Goal: Find contact information: Find contact information

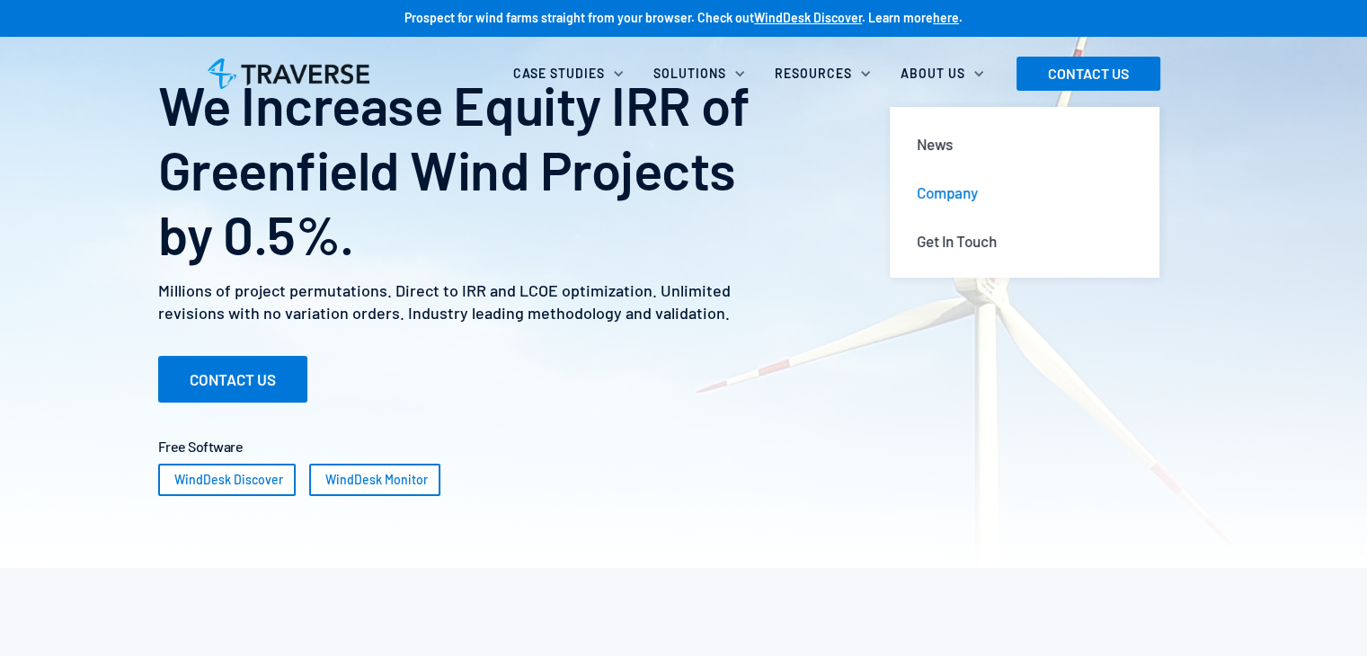
click at [940, 196] on div "Company" at bounding box center [947, 192] width 61 height 20
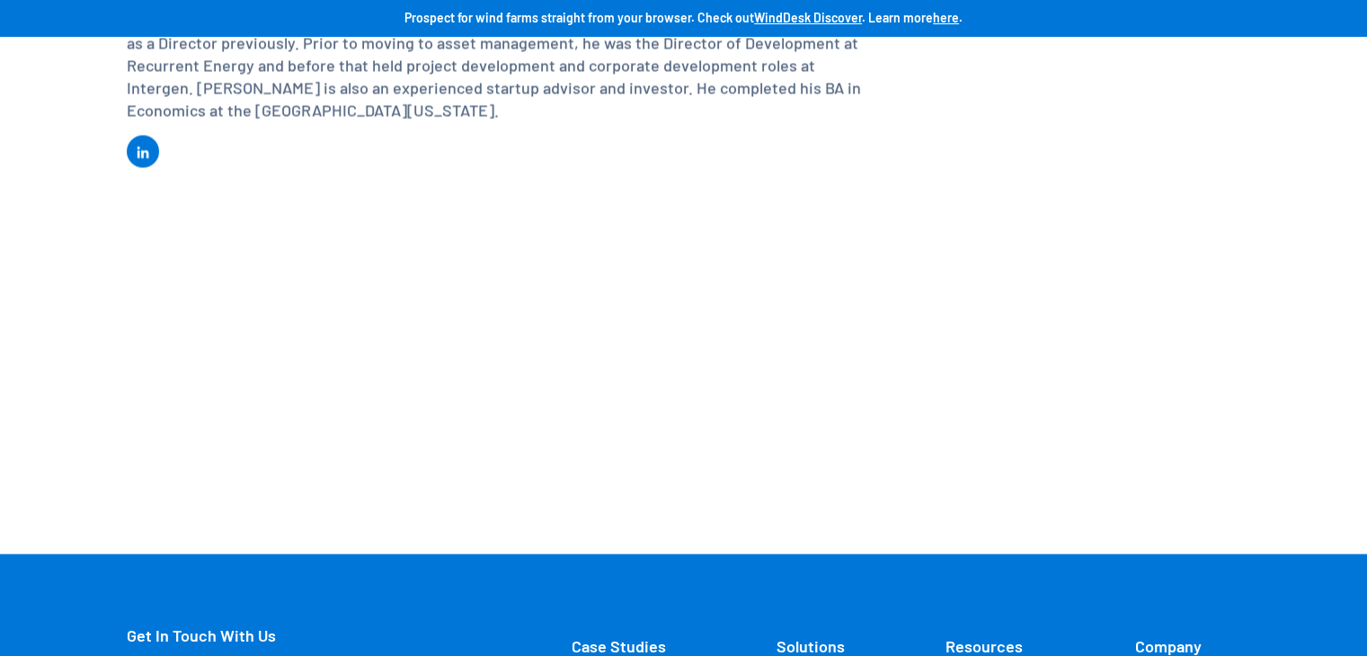
scroll to position [3442, 0]
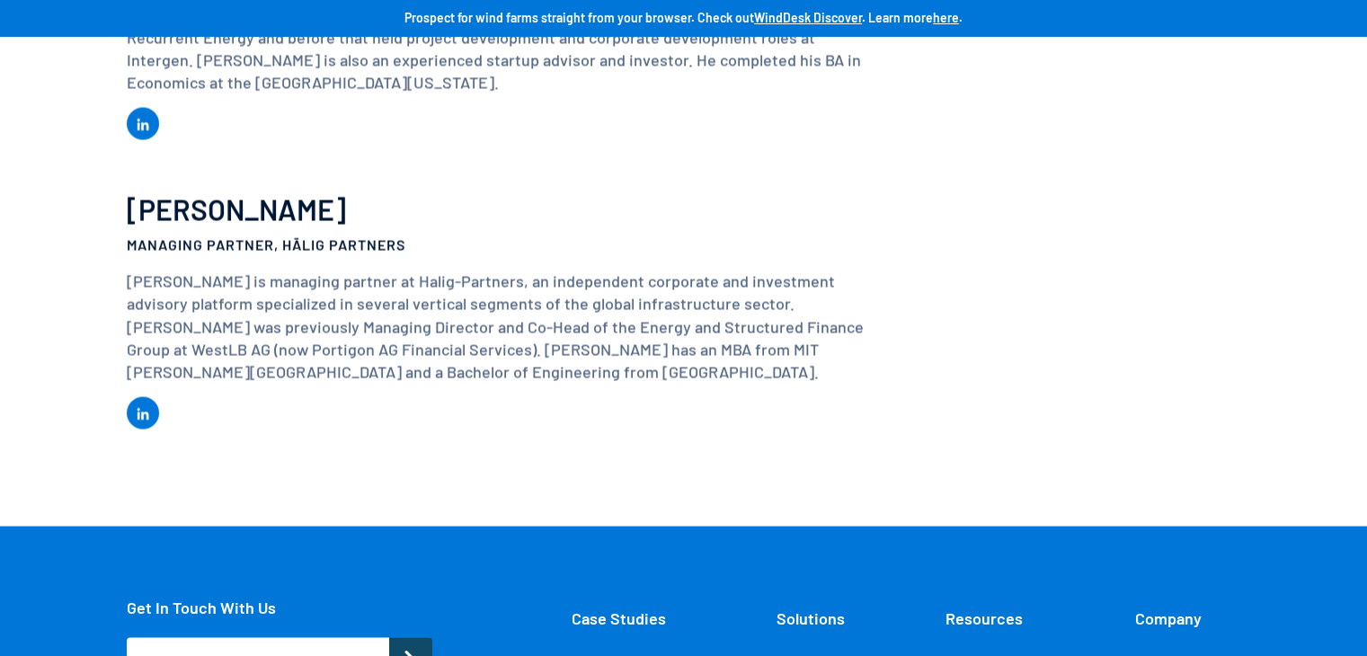
click at [1158, 652] on link "Get in Touch" at bounding box center [1161, 661] width 78 height 18
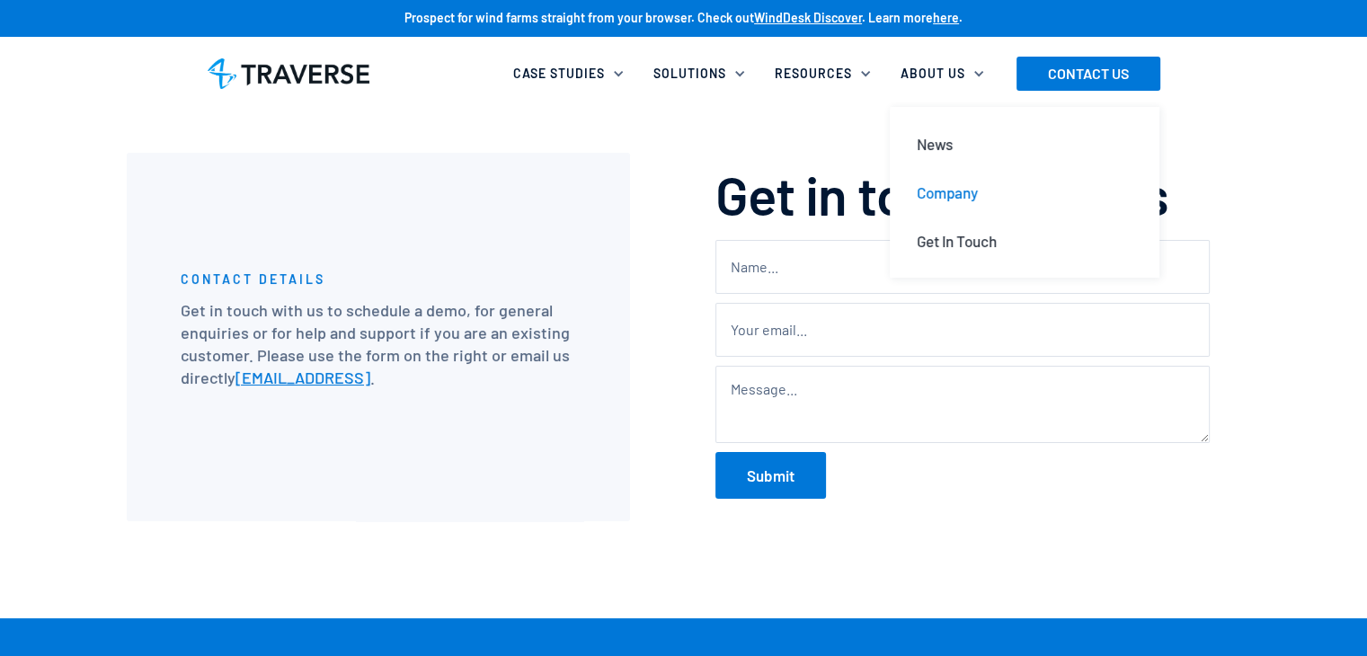
click at [939, 185] on div "Company" at bounding box center [947, 192] width 61 height 20
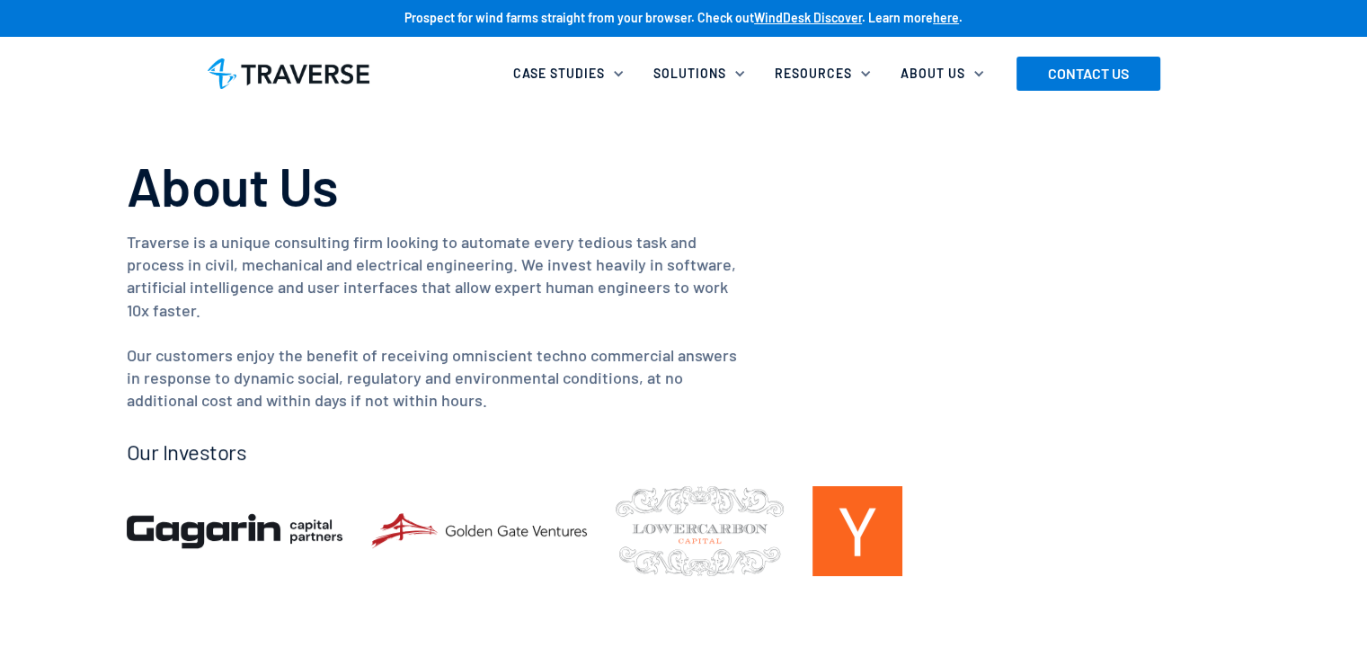
click at [267, 290] on p "Traverse is a unique consulting firm looking to automate every tedious task and…" at bounding box center [432, 322] width 611 height 182
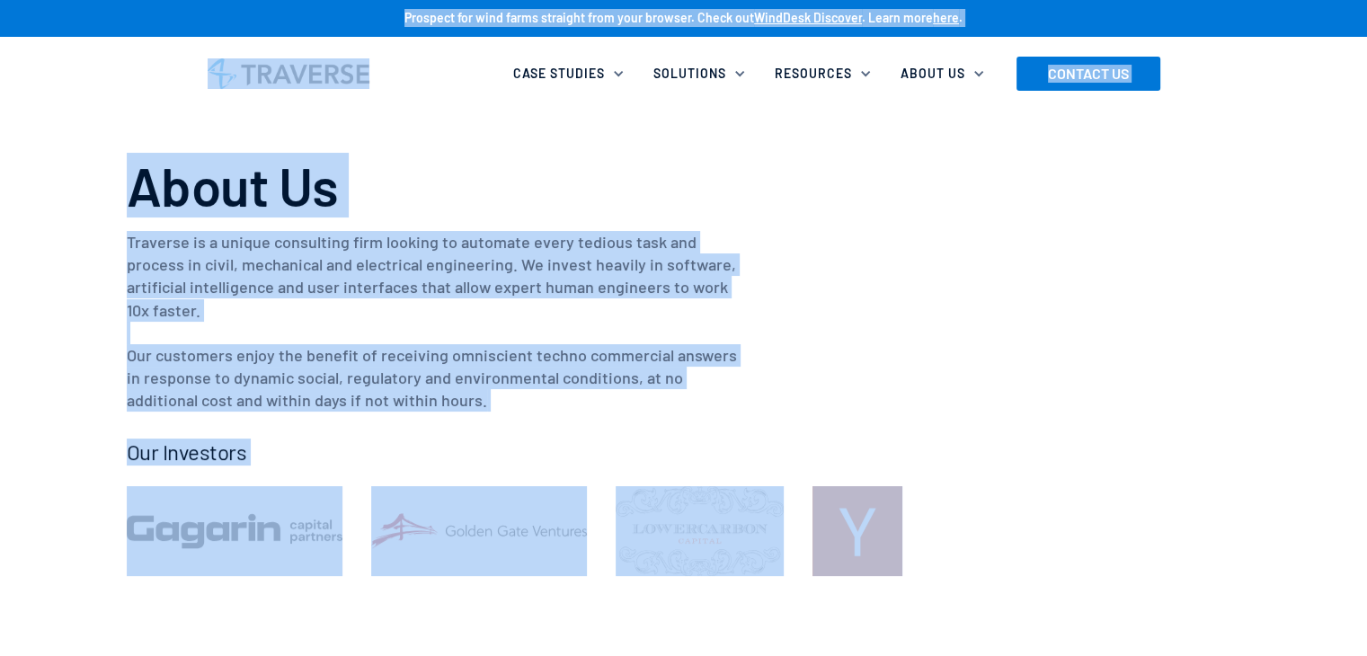
click at [267, 290] on p "Traverse is a unique consulting firm looking to automate every tedious task and…" at bounding box center [432, 322] width 611 height 182
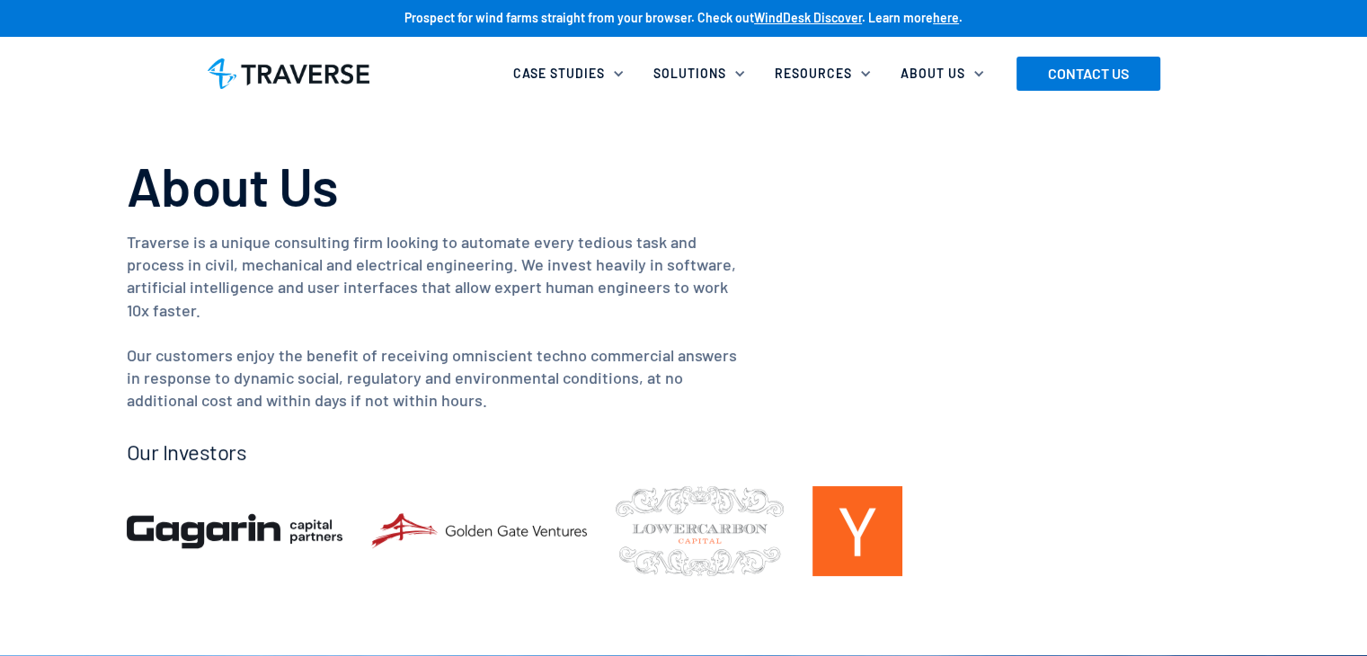
click at [267, 290] on p "Traverse is a unique consulting firm looking to automate every tedious task and…" at bounding box center [432, 322] width 611 height 182
click at [340, 328] on p "Traverse is a unique consulting firm looking to automate every tedious task and…" at bounding box center [432, 322] width 611 height 182
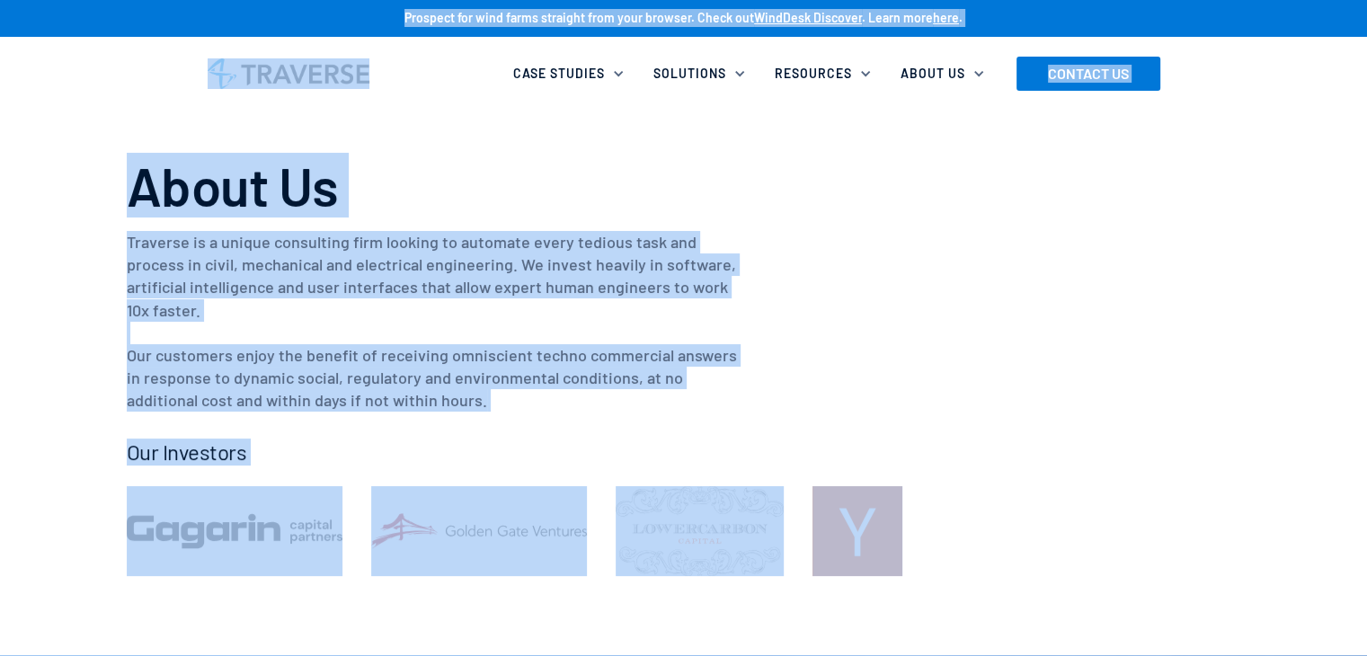
copy body "Prospect for wind farms straight from your browser. Check out WindDesk Discover…"
